Goal: Complete application form

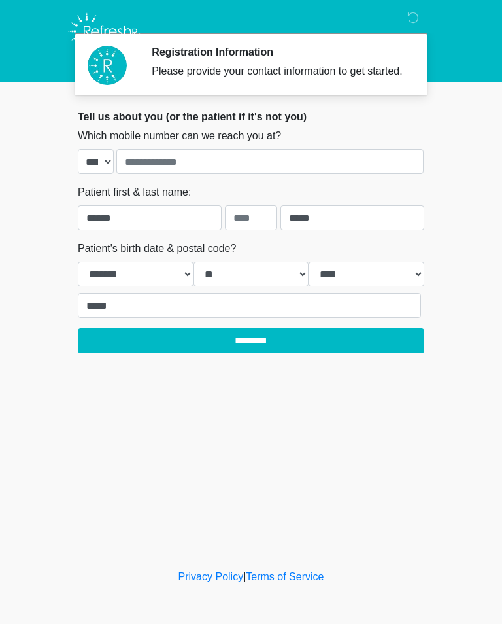
select select "*"
select select "**"
select select "****"
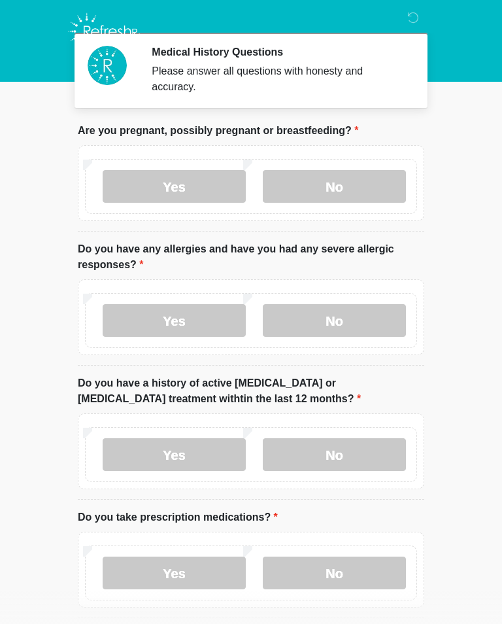
click at [348, 189] on label "No" at bounding box center [334, 186] width 143 height 33
click at [335, 315] on label "No" at bounding box center [334, 320] width 143 height 33
click at [337, 449] on label "No" at bounding box center [334, 454] width 143 height 33
click at [207, 567] on label "Yes" at bounding box center [174, 573] width 143 height 33
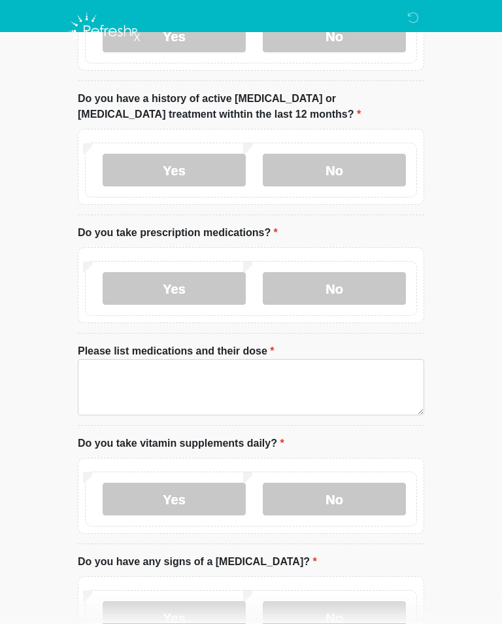
scroll to position [293, 0]
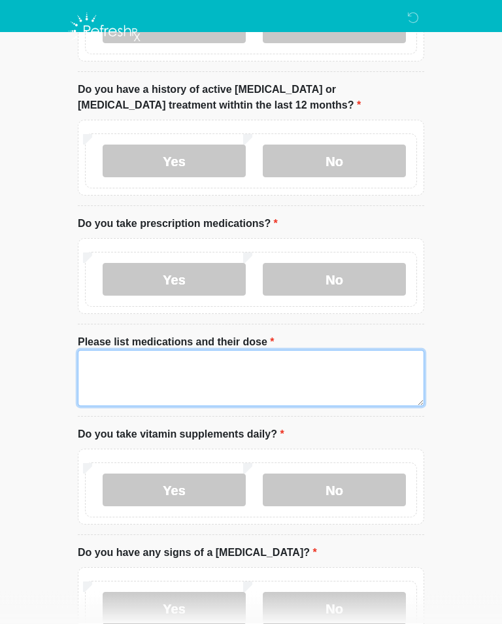
click at [157, 379] on textarea "Please list medications and their dose" at bounding box center [251, 379] width 347 height 56
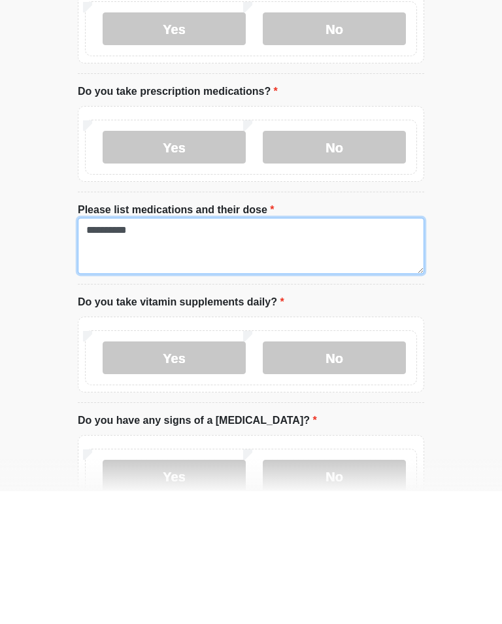
type textarea "**********"
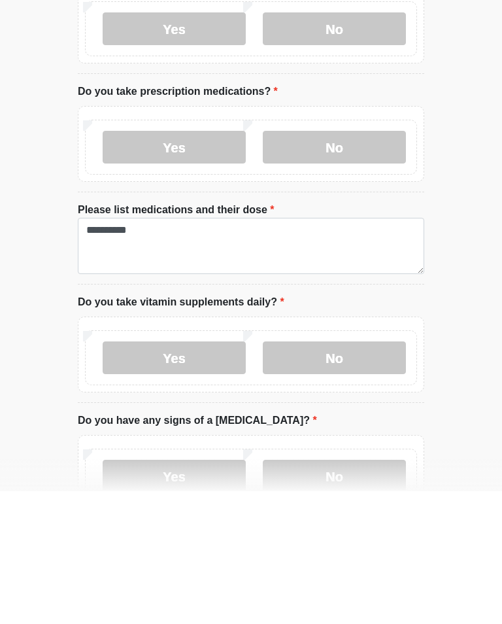
click at [342, 474] on label "No" at bounding box center [334, 490] width 143 height 33
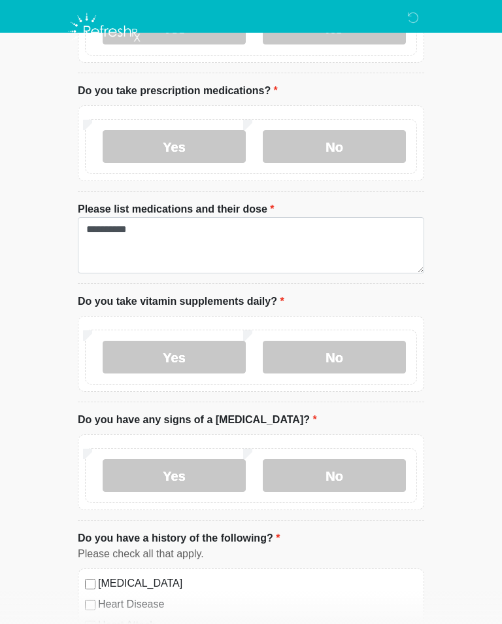
click at [328, 472] on label "No" at bounding box center [334, 475] width 143 height 33
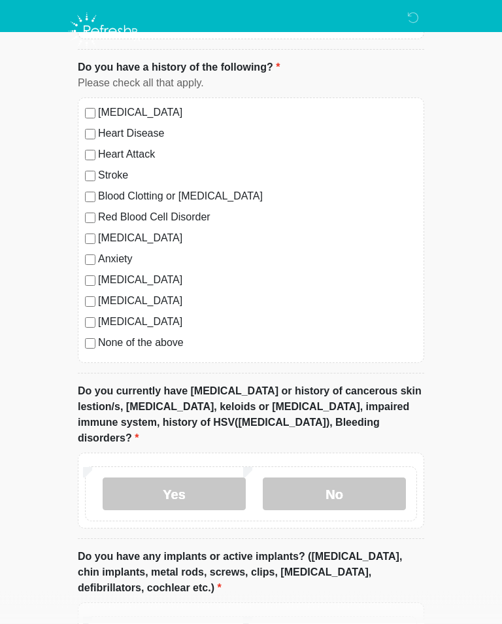
scroll to position [904, 0]
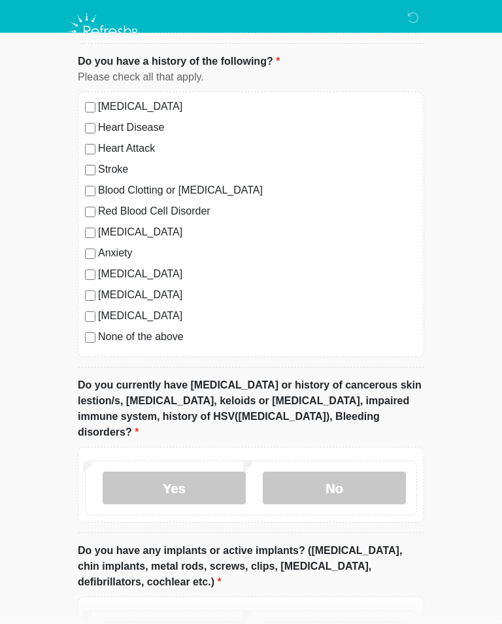
click at [355, 476] on label "No" at bounding box center [334, 488] width 143 height 33
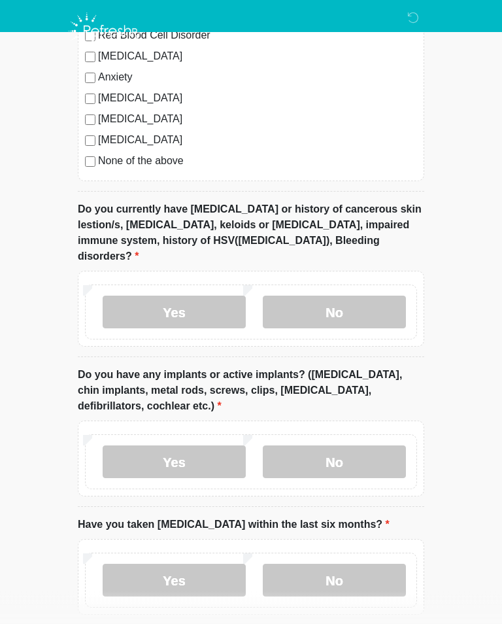
scroll to position [1081, 0]
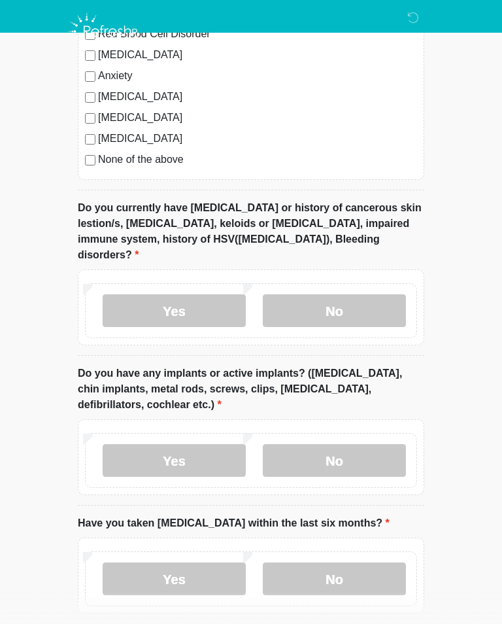
click at [196, 444] on label "Yes" at bounding box center [174, 460] width 143 height 33
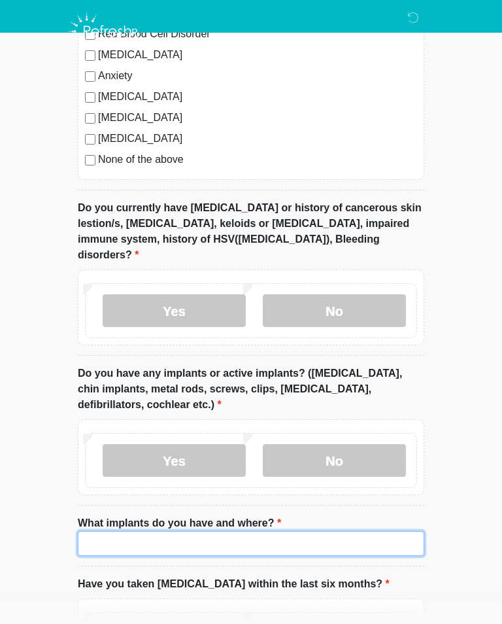
click at [184, 535] on input "What implants do you have and where?" at bounding box center [251, 543] width 347 height 25
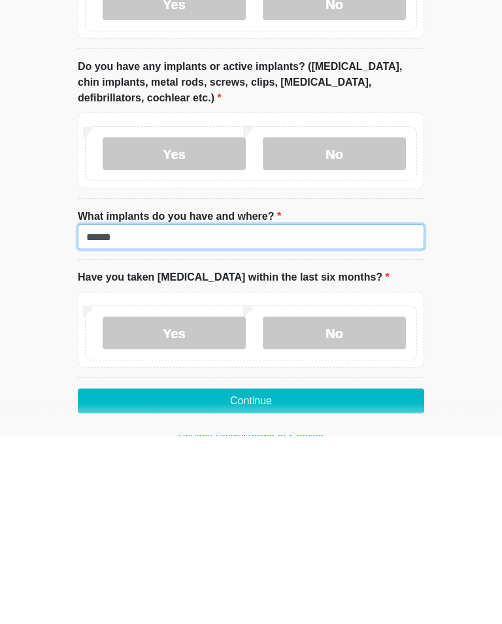
type input "******"
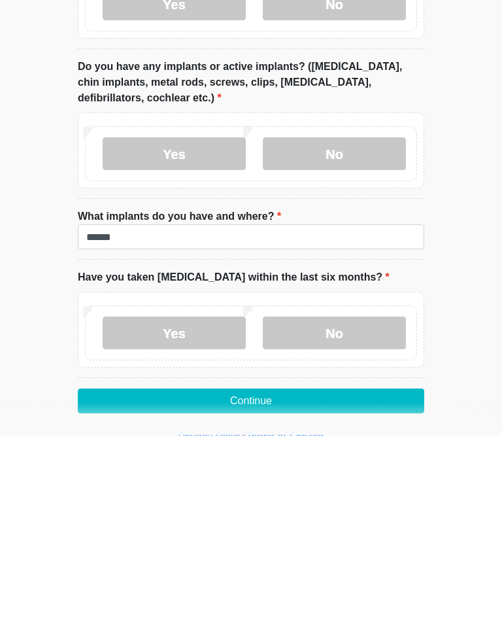
click at [358, 506] on label "No" at bounding box center [334, 522] width 143 height 33
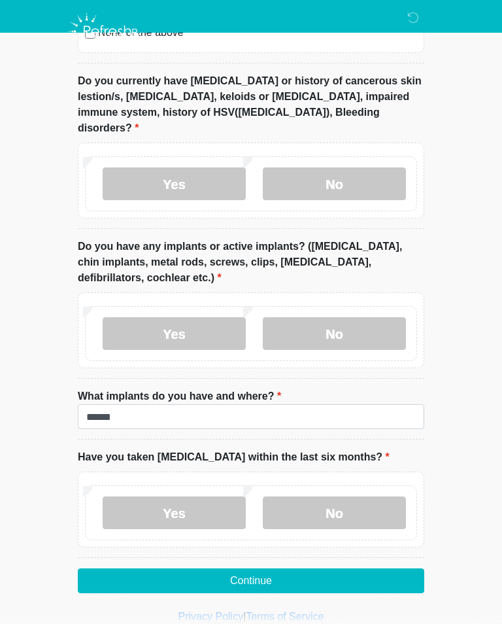
click at [263, 569] on button "Continue" at bounding box center [251, 581] width 347 height 25
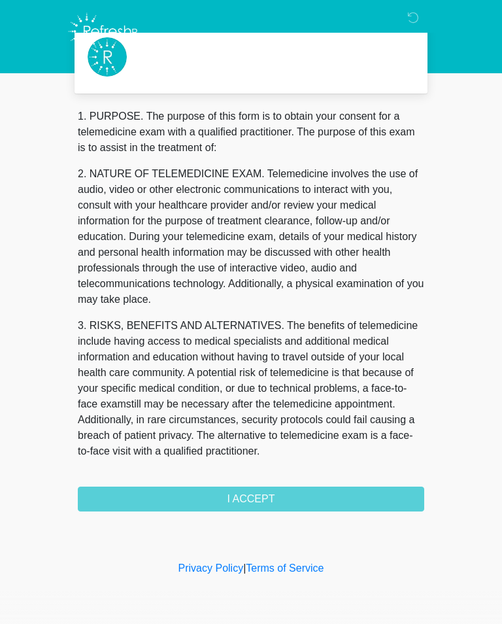
scroll to position [0, 0]
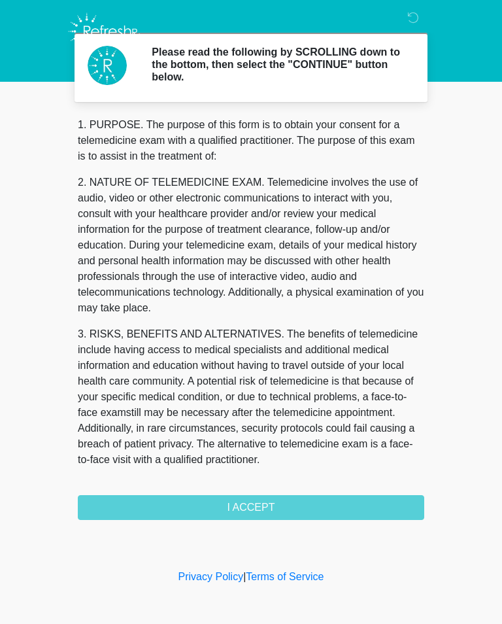
click at [277, 504] on div "1. PURPOSE. The purpose of this form is to obtain your consent for a telemedici…" at bounding box center [251, 318] width 347 height 403
click at [263, 510] on div "1. PURPOSE. The purpose of this form is to obtain your consent for a telemedici…" at bounding box center [251, 318] width 347 height 403
click at [258, 498] on div "1. PURPOSE. The purpose of this form is to obtain your consent for a telemedici…" at bounding box center [251, 318] width 347 height 403
click at [258, 497] on div "1. PURPOSE. The purpose of this form is to obtain your consent for a telemedici…" at bounding box center [251, 318] width 347 height 403
click at [266, 510] on div "1. PURPOSE. The purpose of this form is to obtain your consent for a telemedici…" at bounding box center [251, 318] width 347 height 403
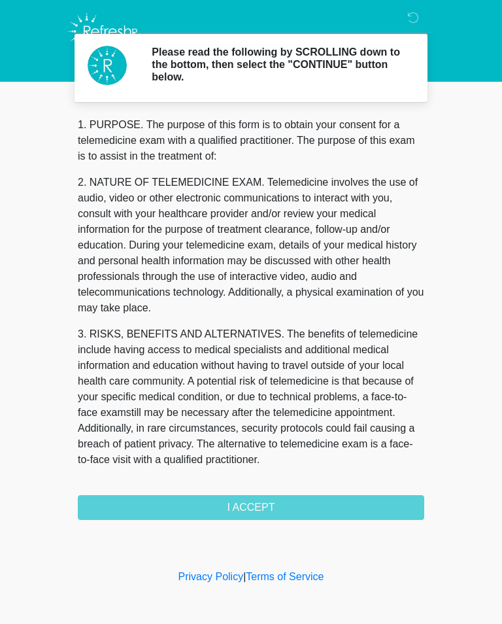
click at [265, 510] on div "1. PURPOSE. The purpose of this form is to obtain your consent for a telemedici…" at bounding box center [251, 318] width 347 height 403
click at [279, 498] on div "1. PURPOSE. The purpose of this form is to obtain your consent for a telemedici…" at bounding box center [251, 318] width 347 height 403
click at [386, 70] on h2 "Please read the following by SCROLLING down to the bottom, then select the "CON…" at bounding box center [278, 65] width 253 height 38
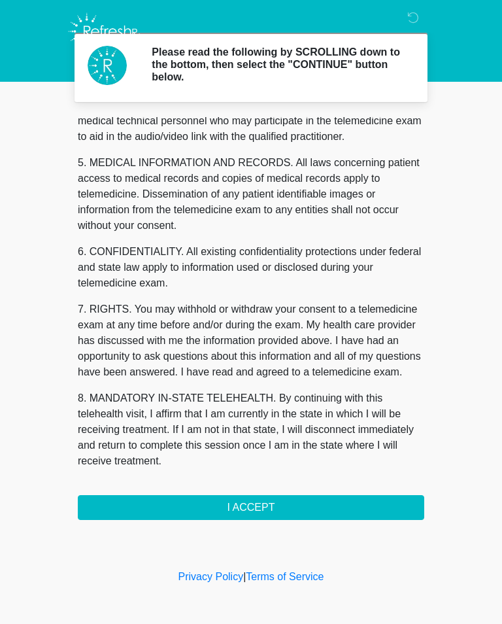
scroll to position [396, 0]
click at [256, 506] on button "I ACCEPT" at bounding box center [251, 507] width 347 height 25
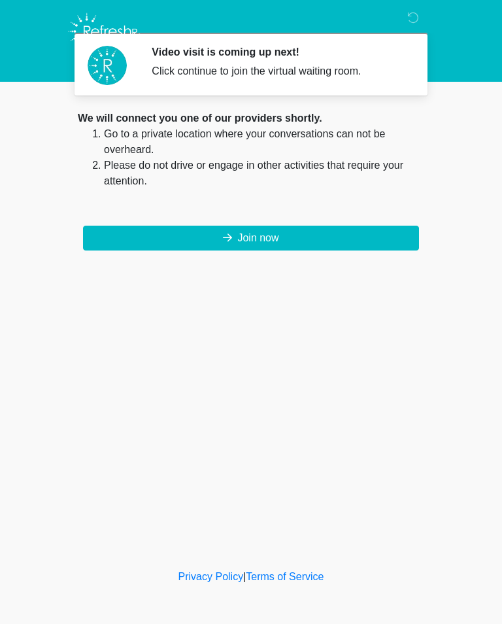
click at [279, 243] on button "Join now" at bounding box center [251, 238] width 336 height 25
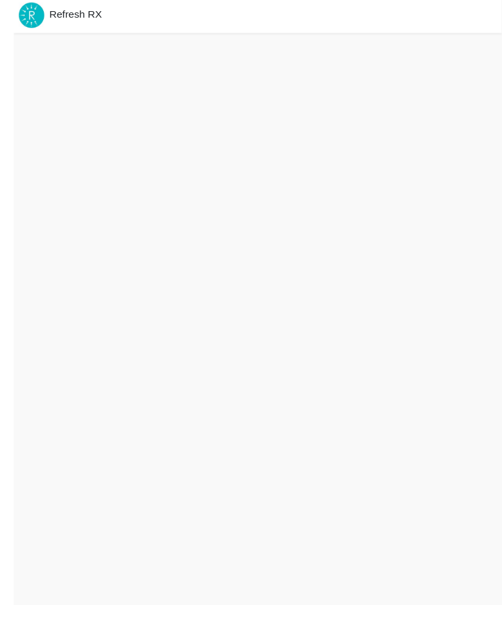
scroll to position [24, 0]
